Goal: Task Accomplishment & Management: Use online tool/utility

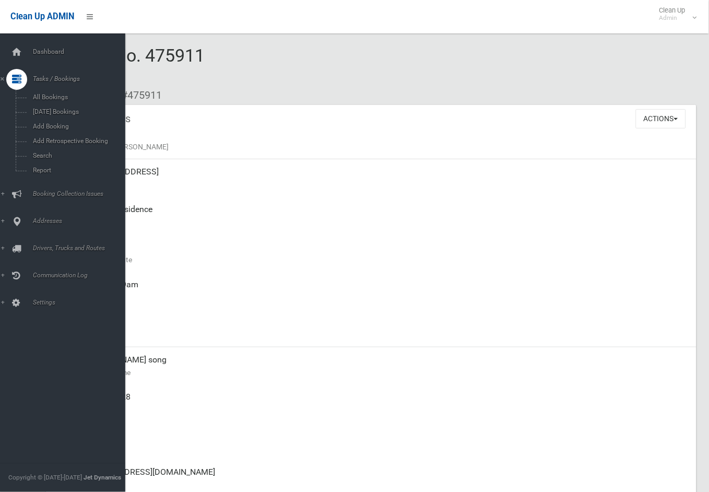
click at [22, 80] on div at bounding box center [16, 79] width 21 height 21
click at [20, 72] on icon at bounding box center [16, 79] width 9 height 21
click at [33, 154] on span "Search" at bounding box center [78, 155] width 96 height 7
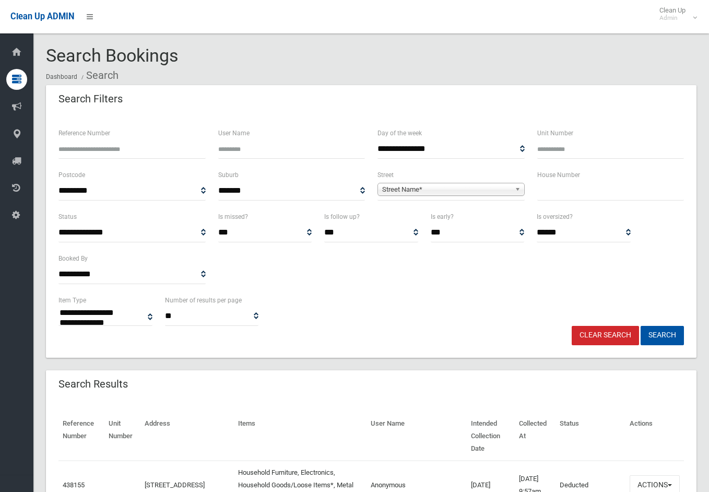
select select
click at [588, 196] on input "text" at bounding box center [610, 190] width 147 height 19
type input "**"
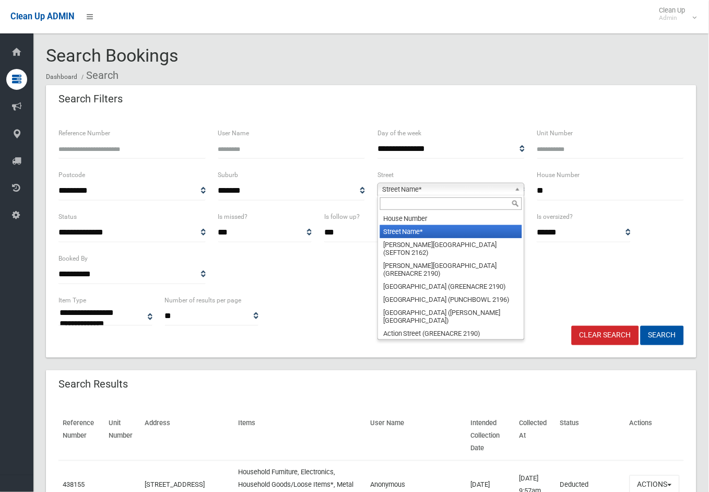
click at [473, 188] on span "Street Name*" at bounding box center [446, 189] width 128 height 13
click at [459, 201] on input "text" at bounding box center [451, 203] width 142 height 13
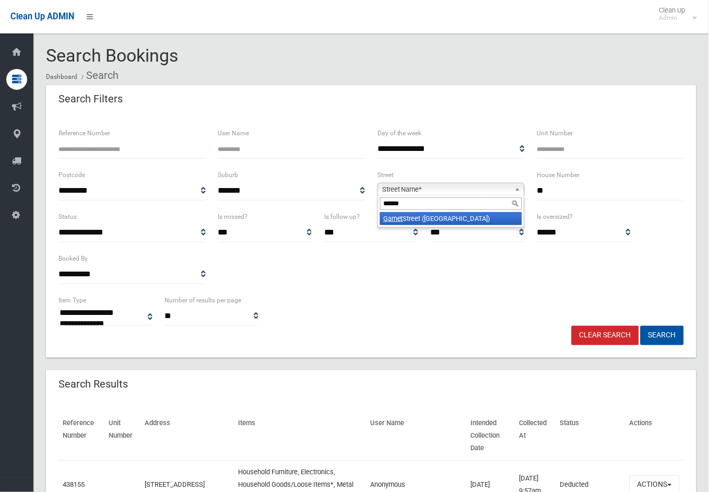
type input "******"
click at [455, 219] on li "Garnet Street (HURLSTONE PARK 2193)" at bounding box center [451, 218] width 142 height 13
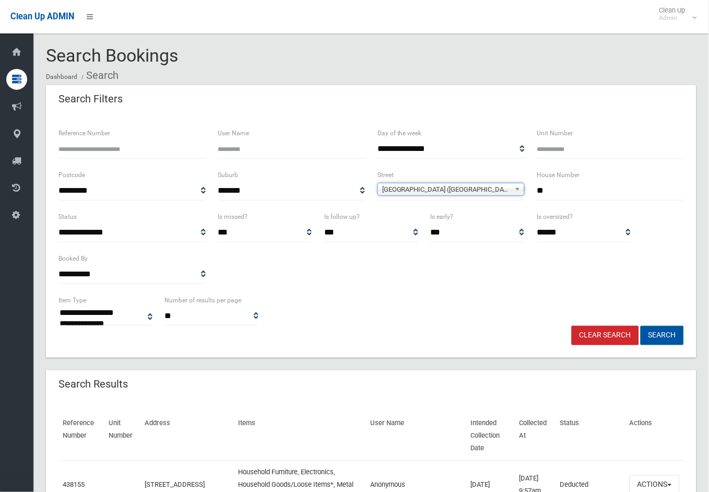
click at [662, 334] on button "Search" at bounding box center [662, 335] width 43 height 19
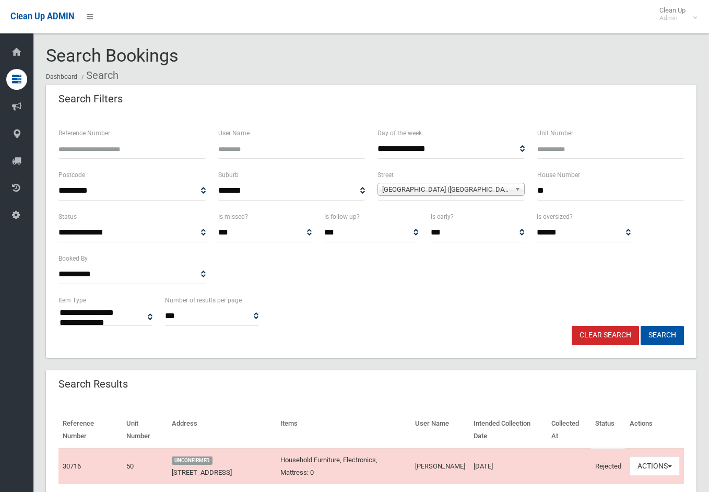
select select
click at [552, 193] on input "**" at bounding box center [610, 190] width 147 height 19
type input "*****"
drag, startPoint x: 689, startPoint y: 341, endPoint x: 671, endPoint y: 335, distance: 19.5
click at [687, 340] on div "Clear Search Search" at bounding box center [371, 335] width 638 height 19
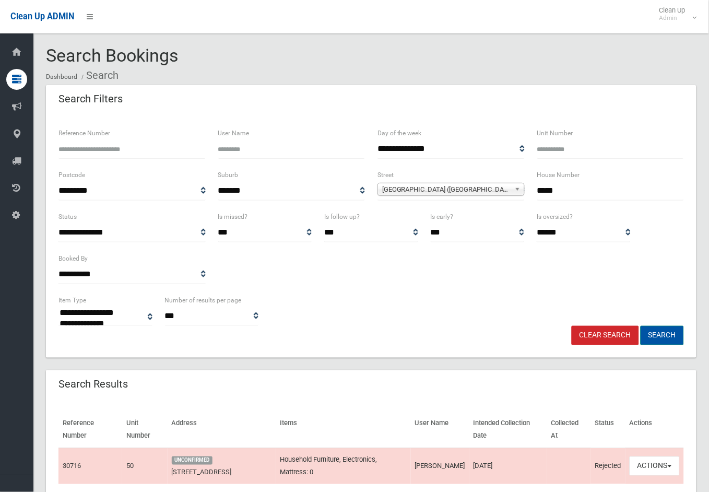
click at [669, 333] on button "Search" at bounding box center [662, 335] width 43 height 19
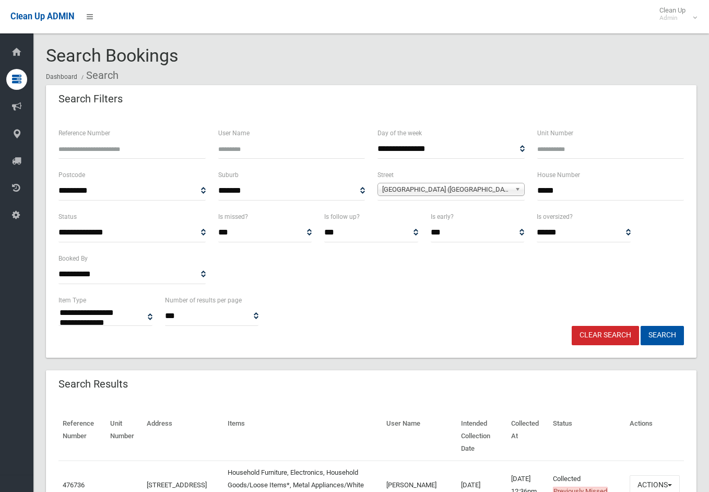
select select
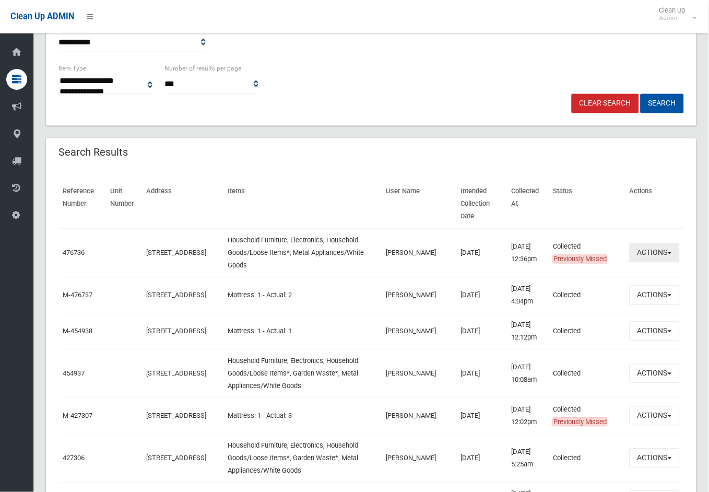
click at [654, 243] on button "Actions" at bounding box center [655, 252] width 50 height 19
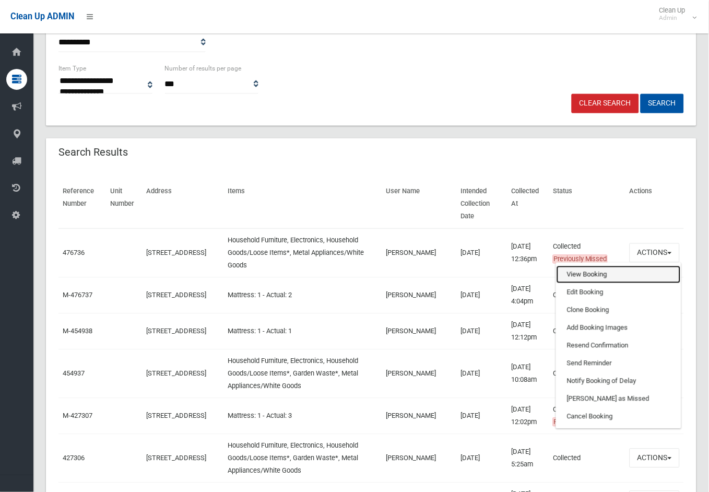
click at [582, 266] on link "View Booking" at bounding box center [619, 275] width 124 height 18
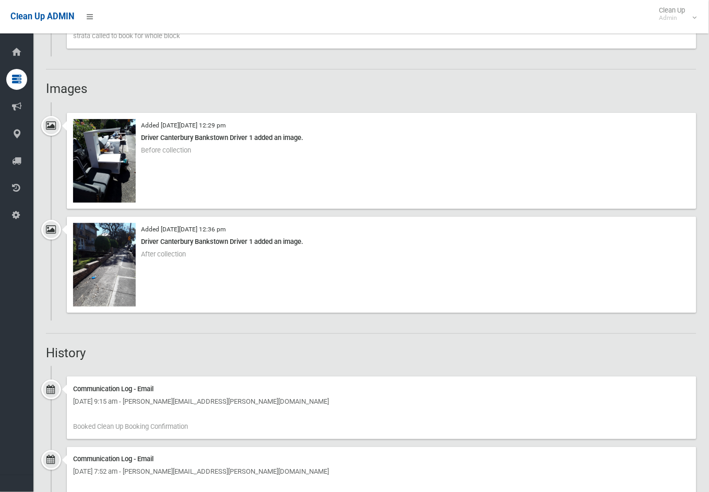
scroll to position [698, 0]
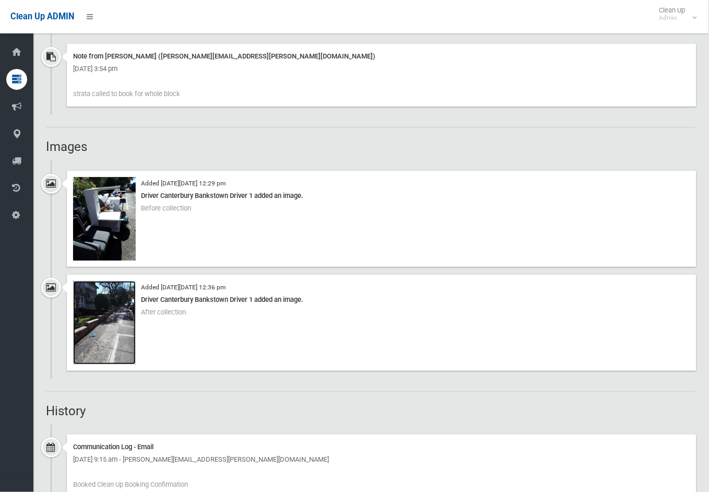
click at [105, 306] on img at bounding box center [104, 323] width 63 height 84
click at [105, 220] on img at bounding box center [104, 219] width 63 height 84
